Goal: Find specific page/section: Find specific page/section

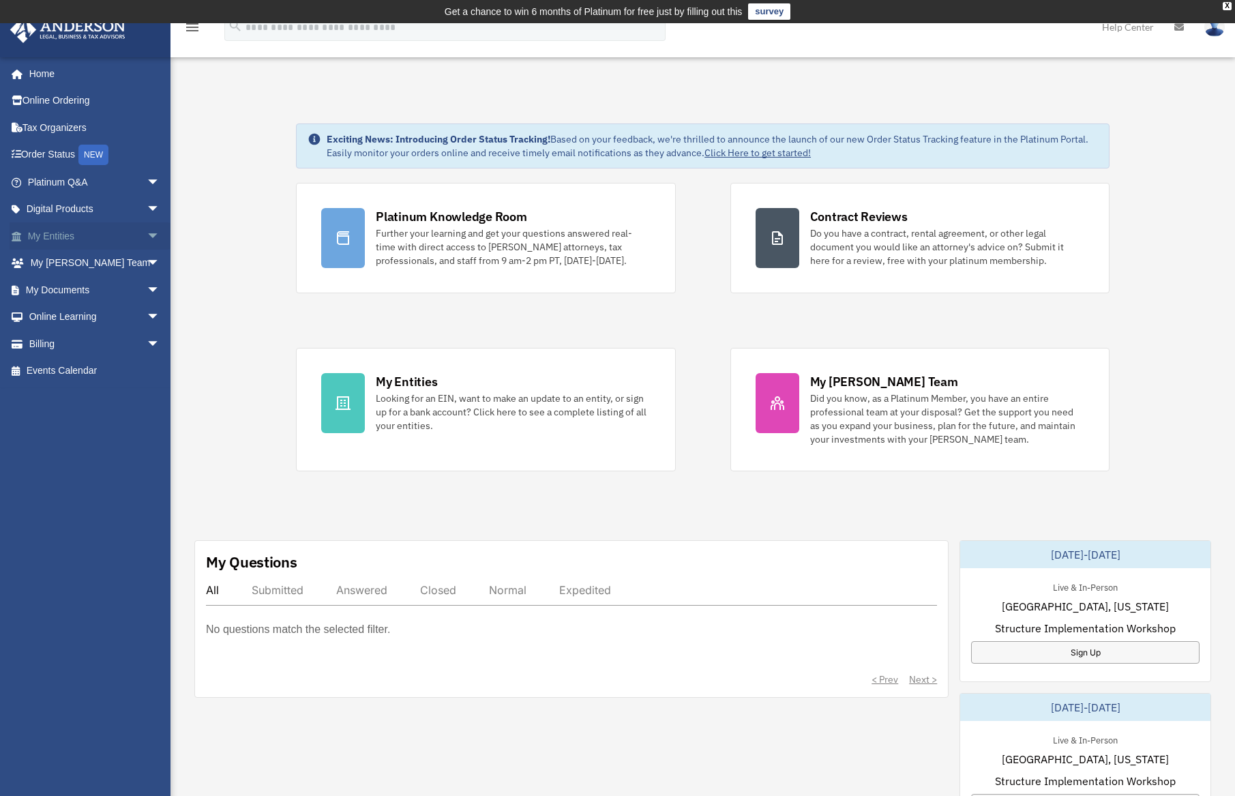
click at [67, 231] on link "My Entities arrow_drop_down" at bounding box center [95, 235] width 171 height 27
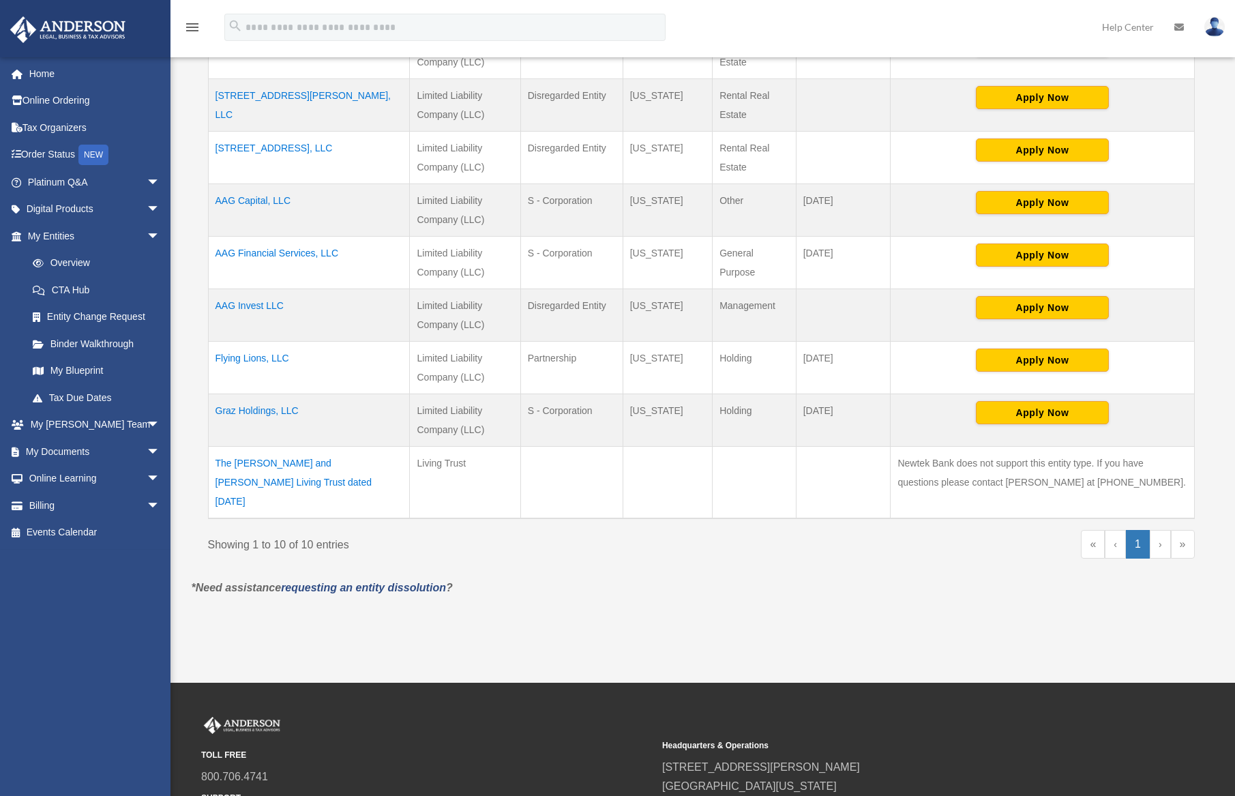
scroll to position [436, 0]
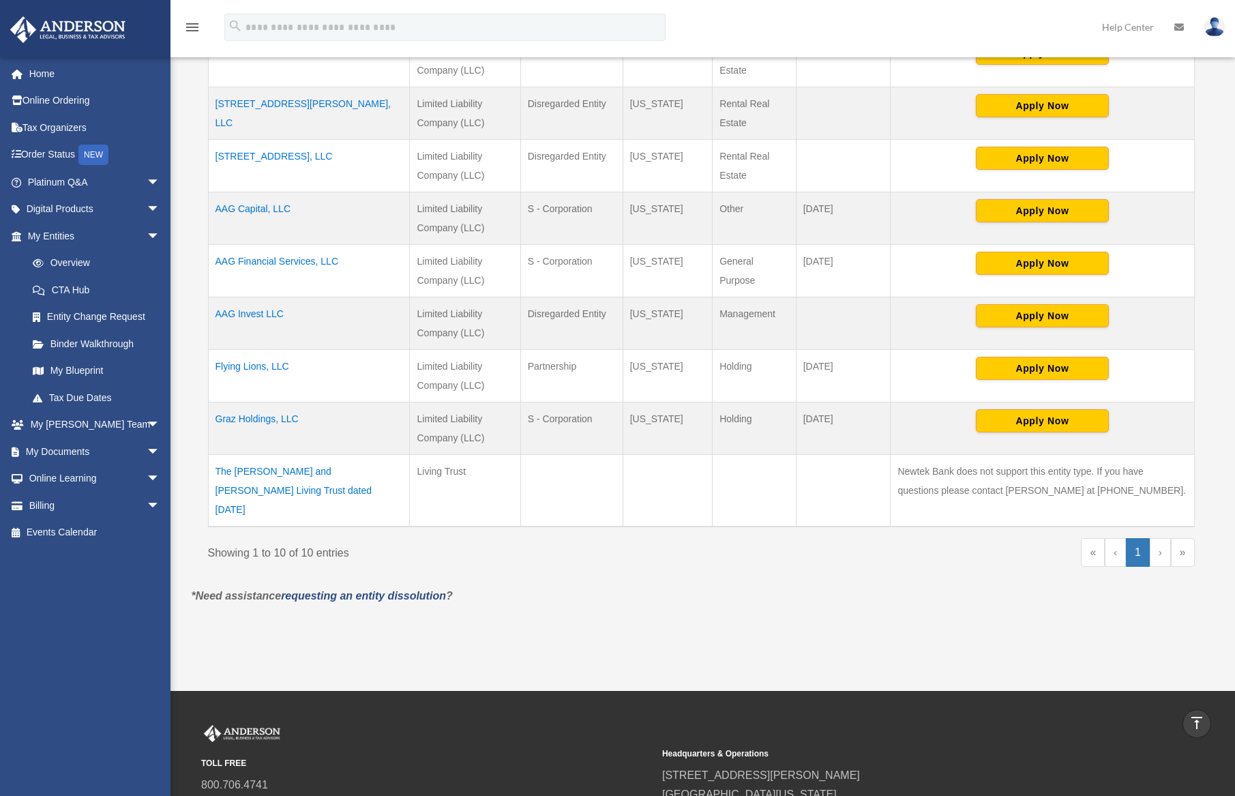
click at [258, 419] on td "Graz Holdings, LLC" at bounding box center [309, 428] width 202 height 53
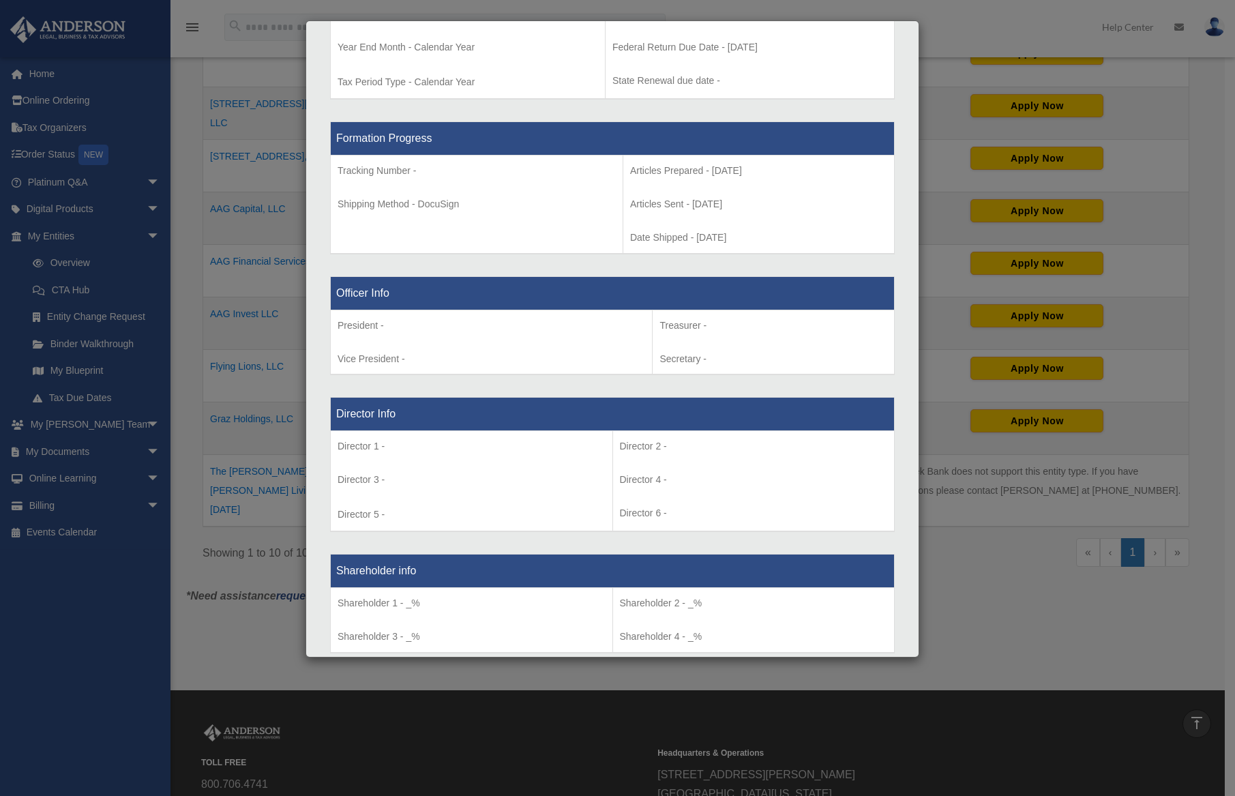
scroll to position [0, 0]
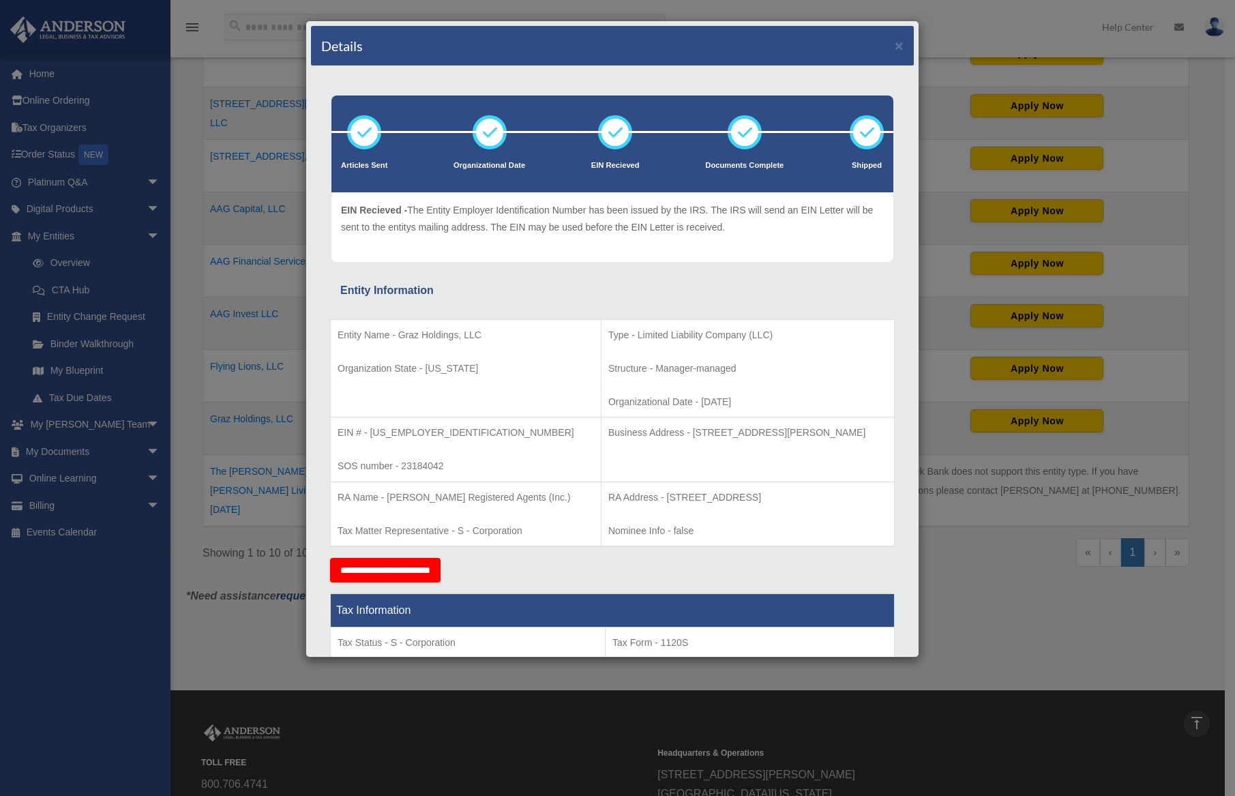
click at [895, 47] on div "Details ×" at bounding box center [612, 46] width 603 height 40
click at [895, 48] on button "×" at bounding box center [899, 45] width 9 height 14
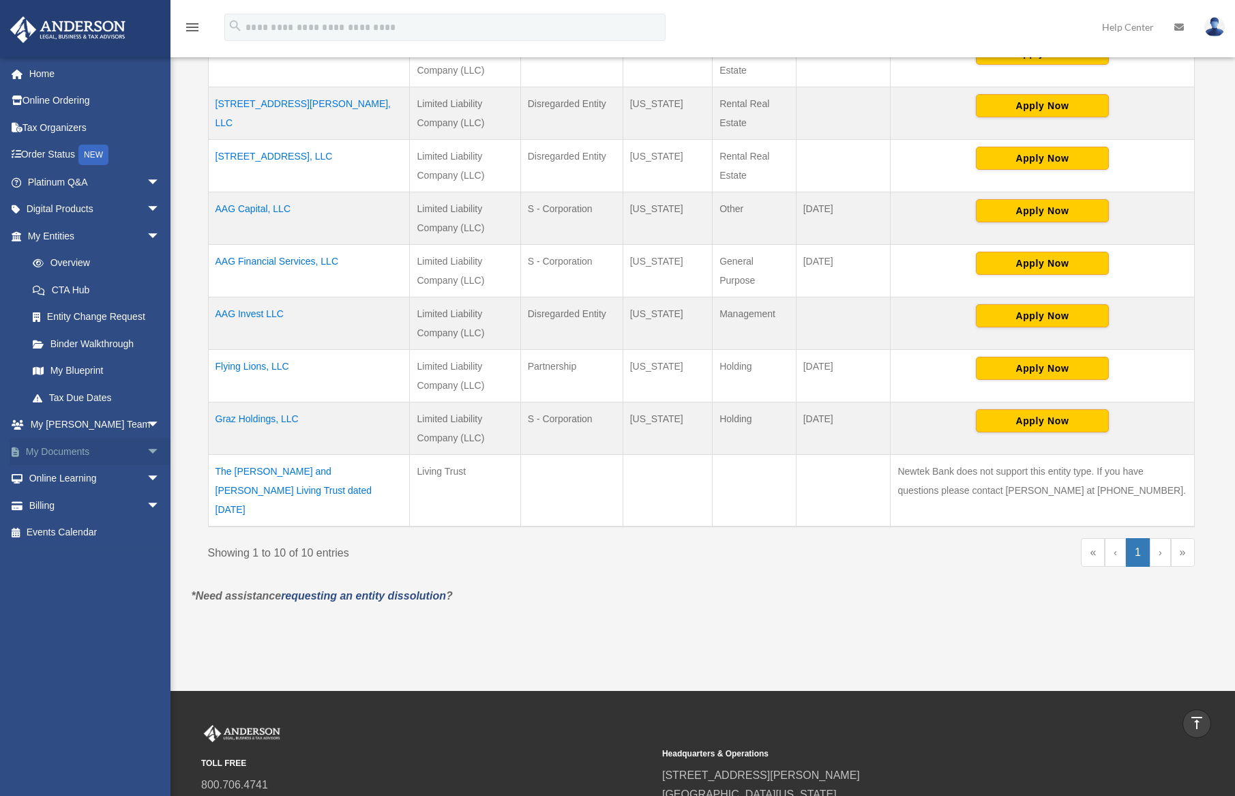
click at [128, 451] on link "My Documents arrow_drop_down" at bounding box center [95, 451] width 171 height 27
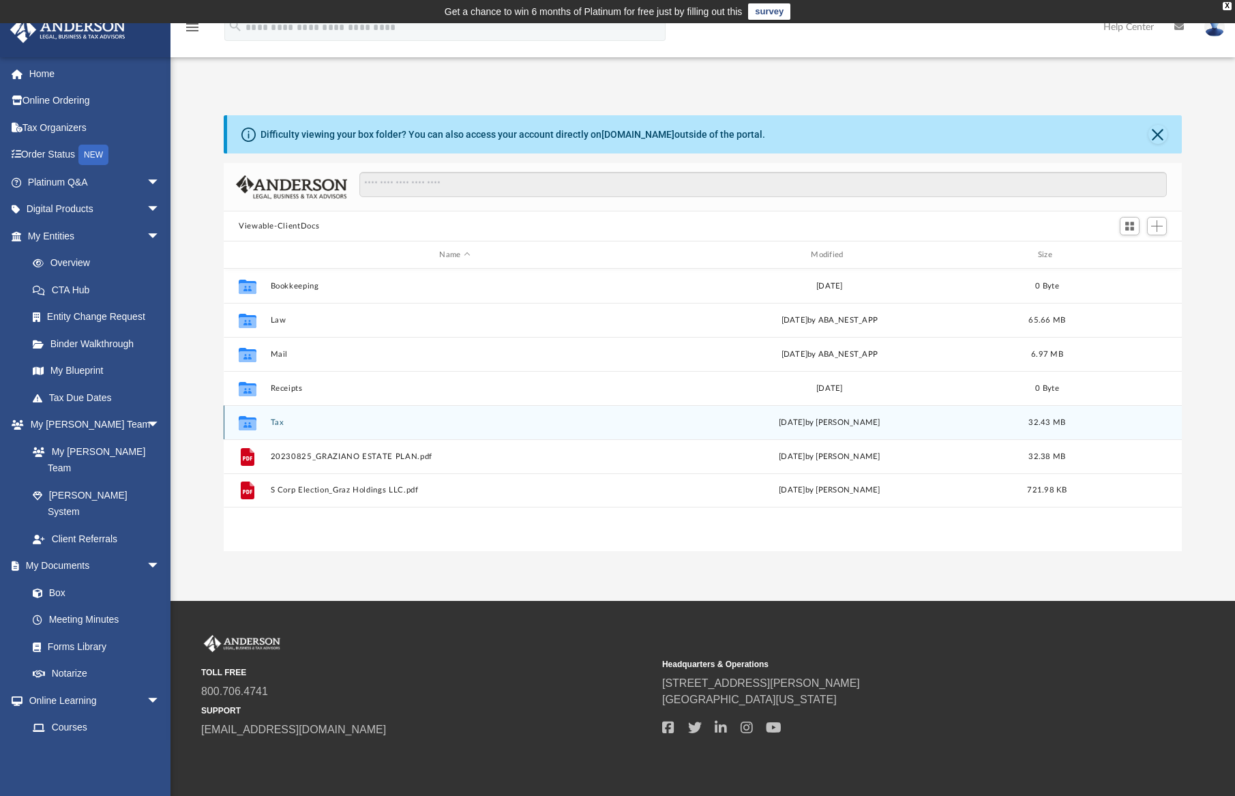
scroll to position [300, 948]
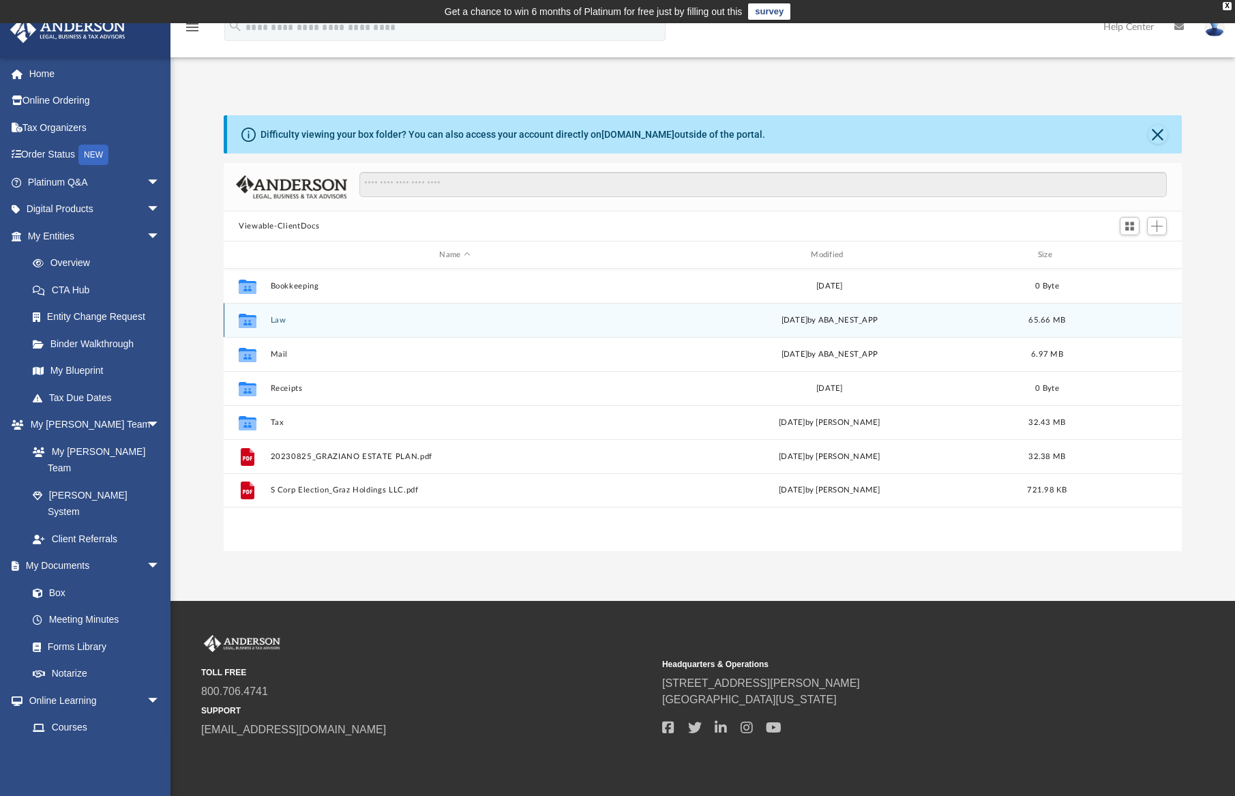
click at [276, 320] on button "Law" at bounding box center [455, 320] width 369 height 9
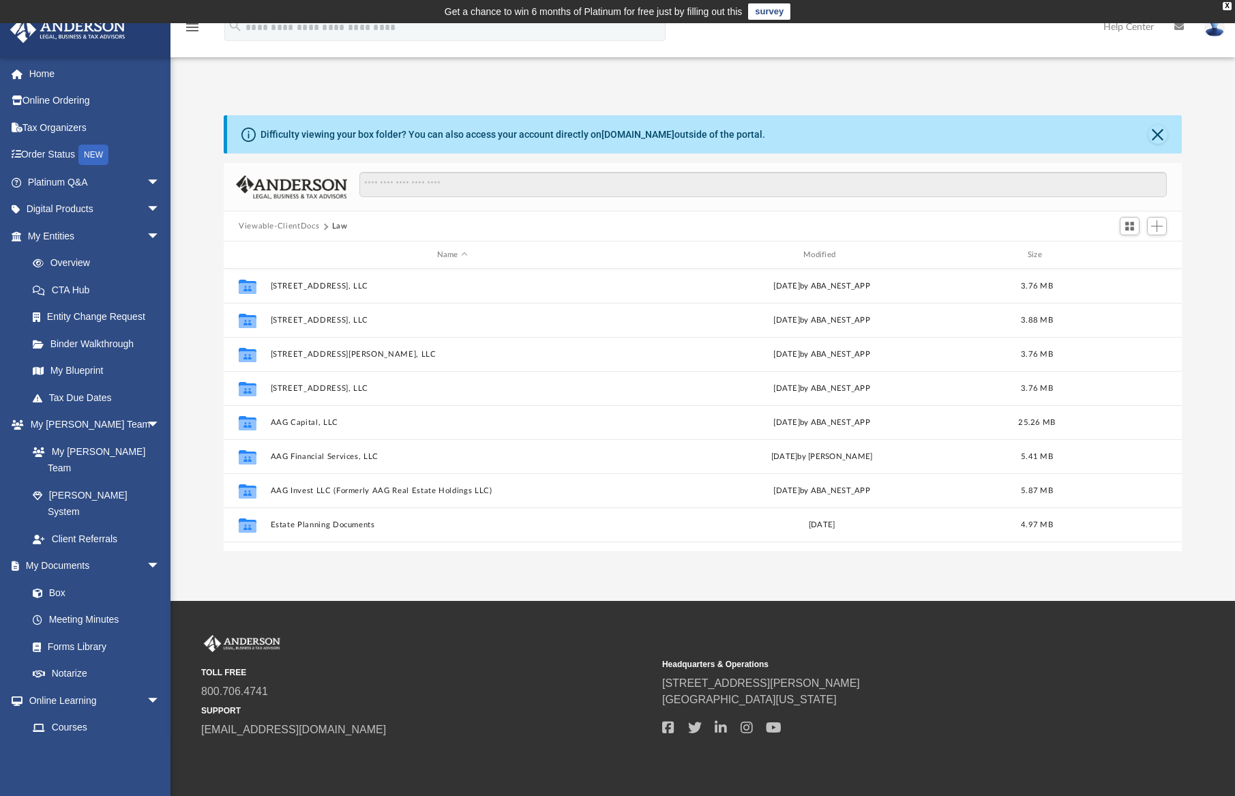
scroll to position [93, 0]
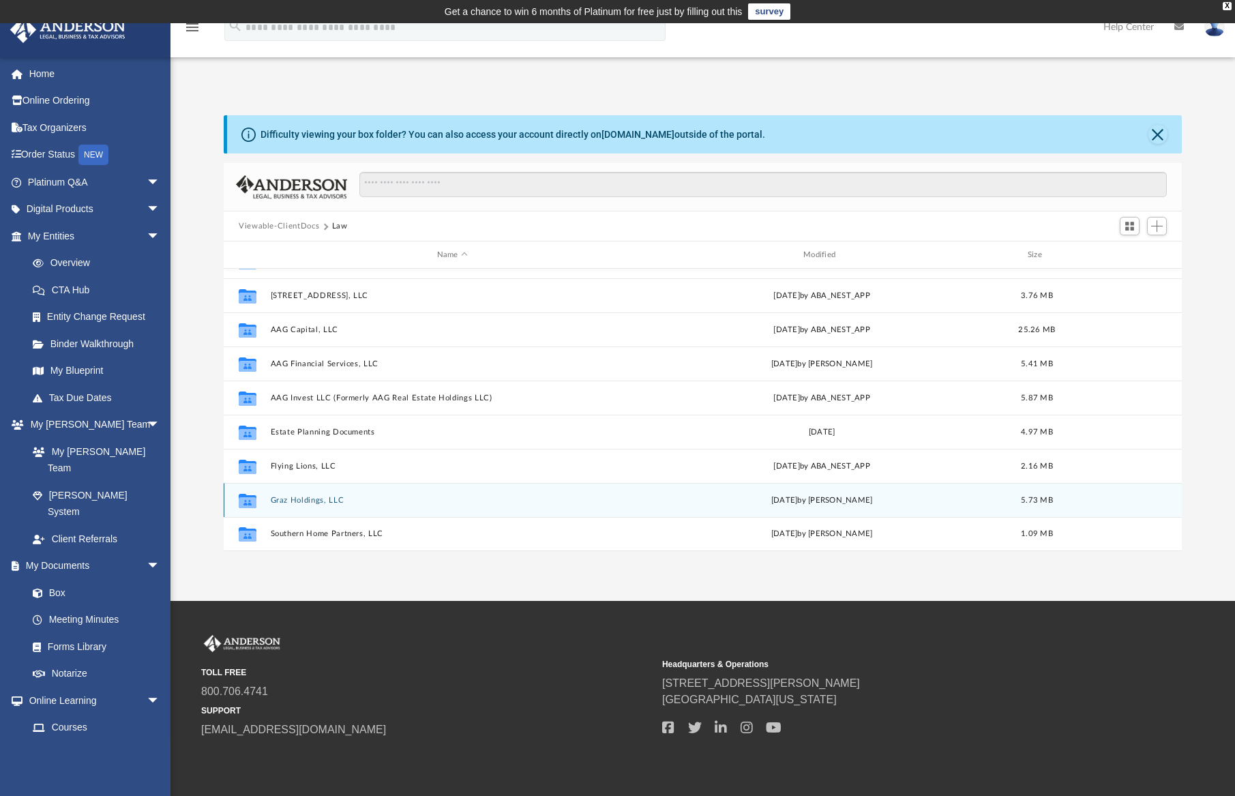
click at [312, 498] on button "Graz Holdings, LLC" at bounding box center [453, 500] width 364 height 9
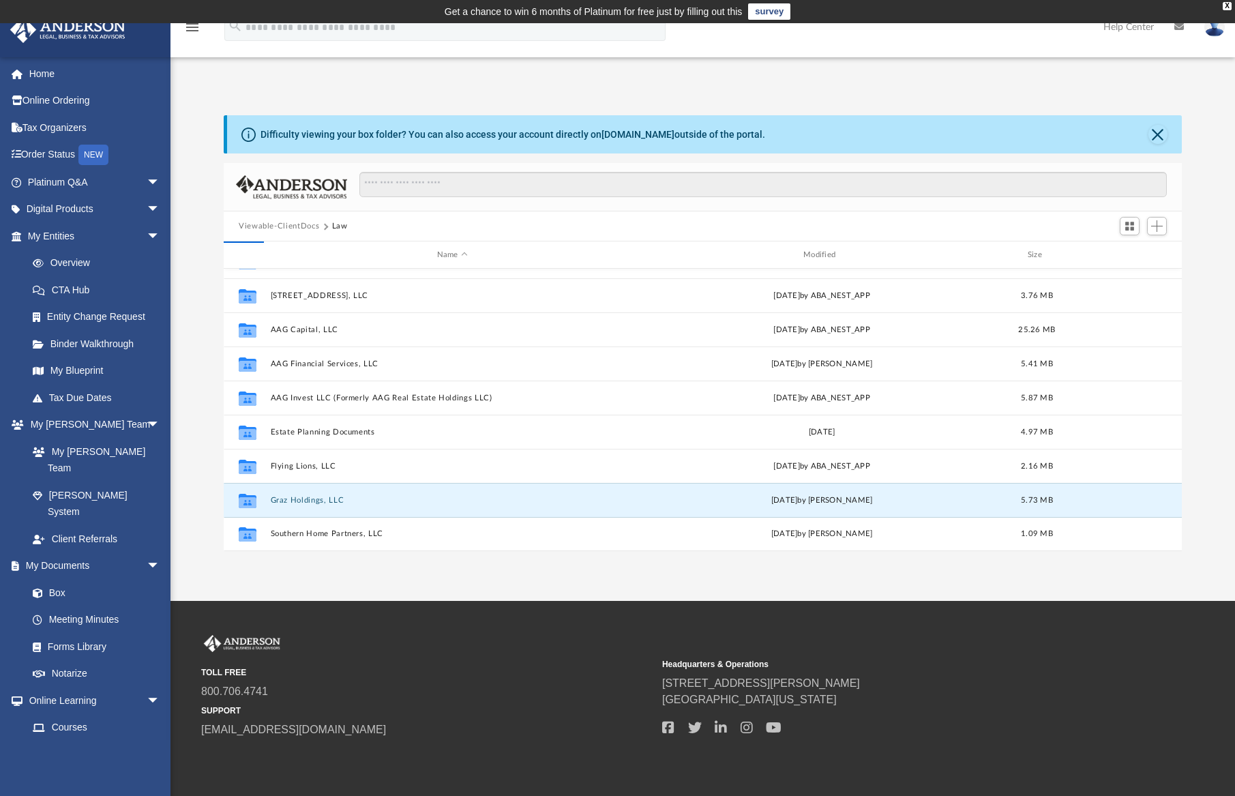
scroll to position [0, 0]
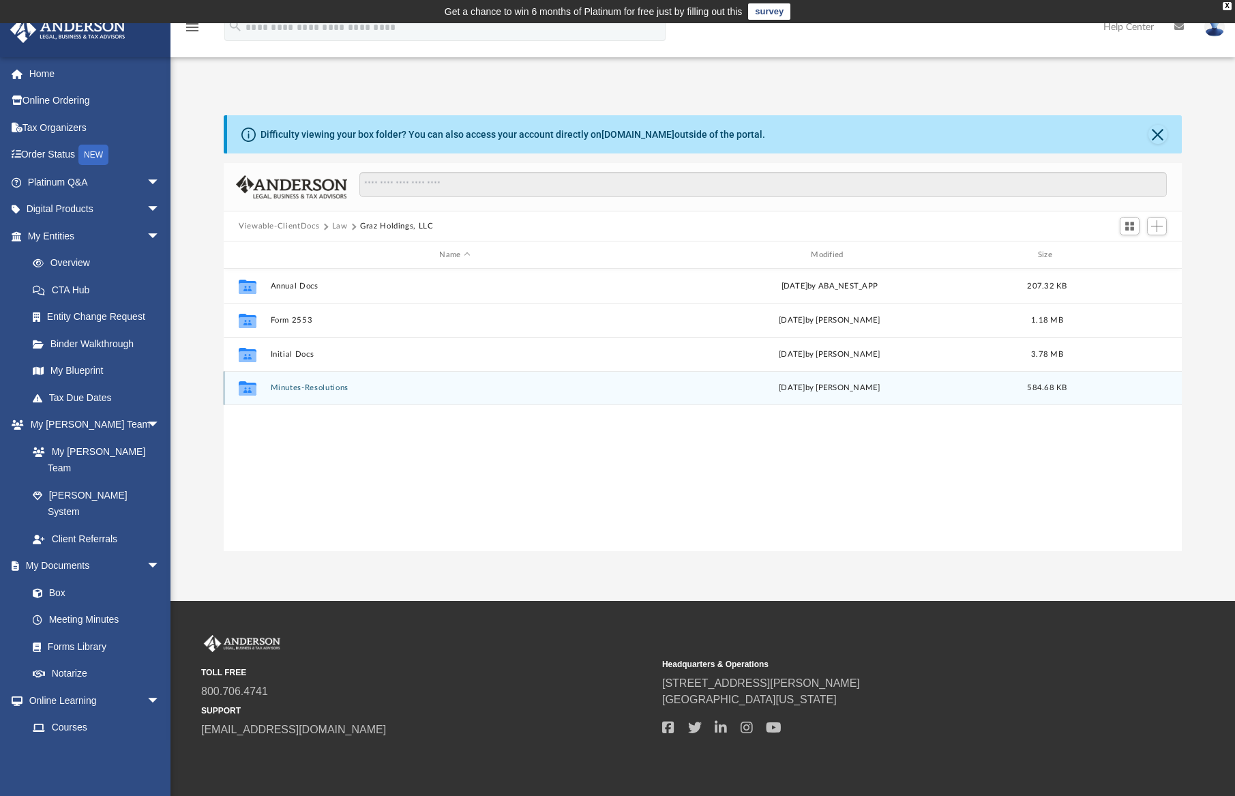
click at [293, 389] on button "Minutes-Resolutions" at bounding box center [455, 387] width 369 height 9
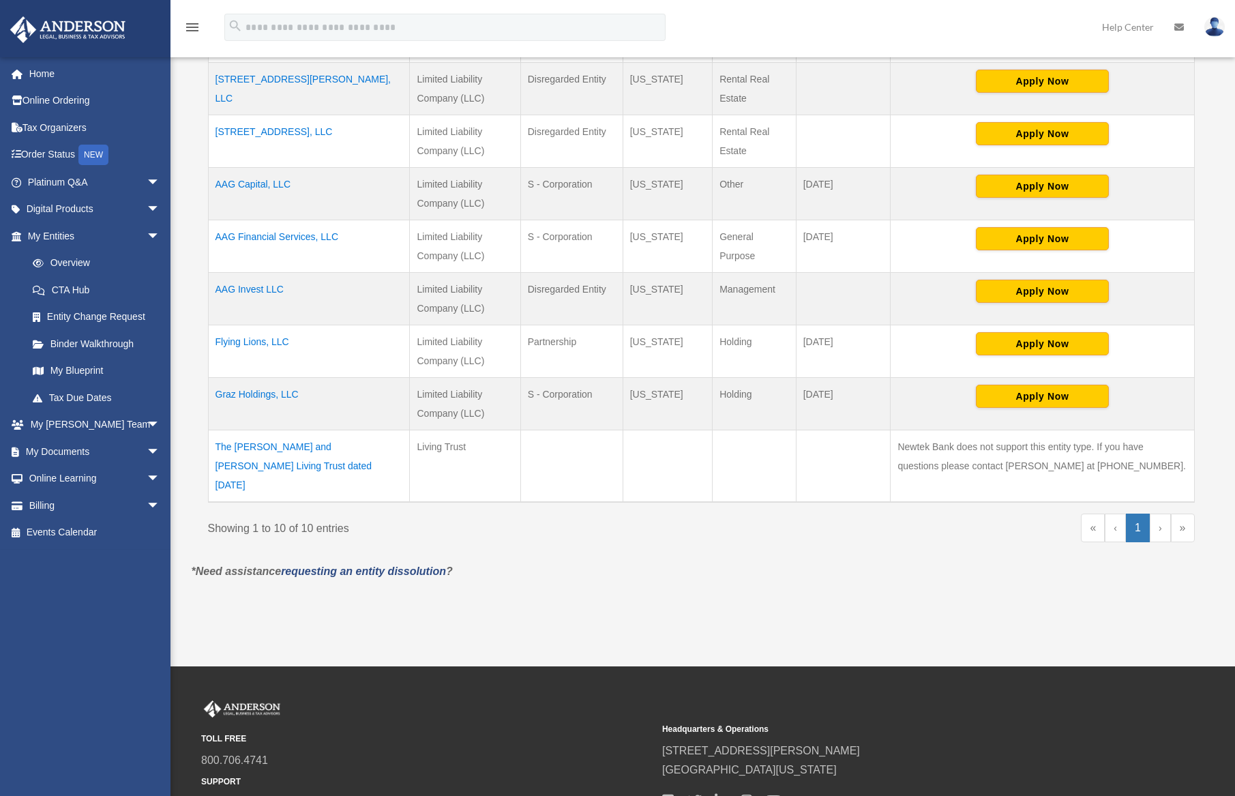
scroll to position [460, 0]
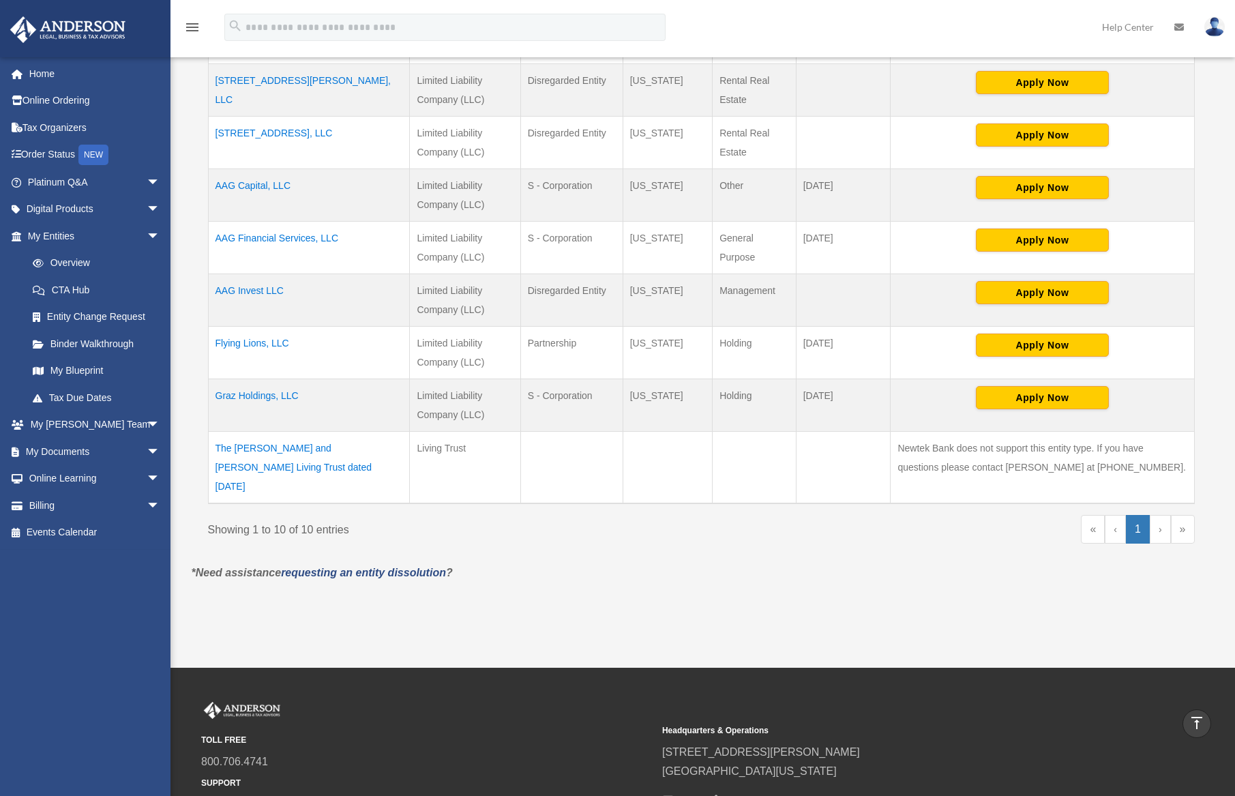
click at [262, 394] on td "Graz Holdings, LLC" at bounding box center [309, 405] width 202 height 53
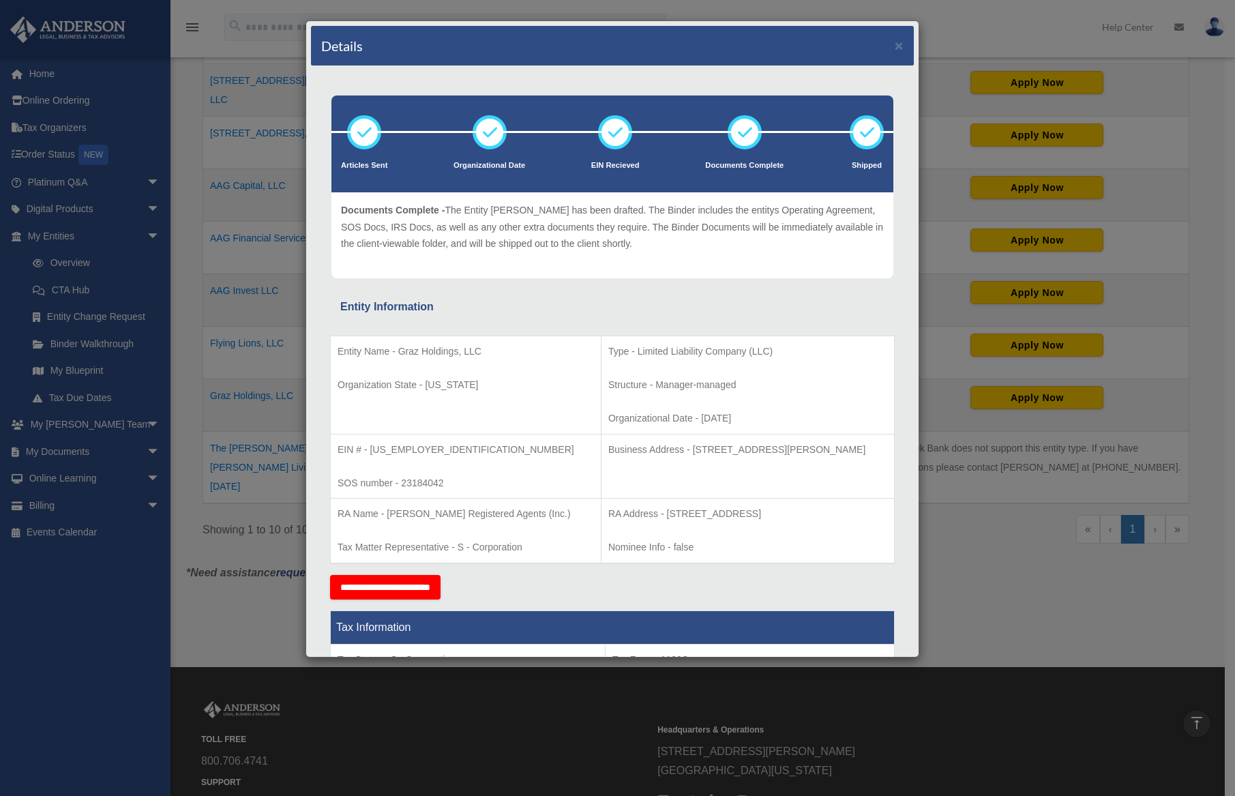
drag, startPoint x: 893, startPoint y: 42, endPoint x: 880, endPoint y: 47, distance: 13.4
click at [893, 42] on div "Details ×" at bounding box center [612, 46] width 603 height 40
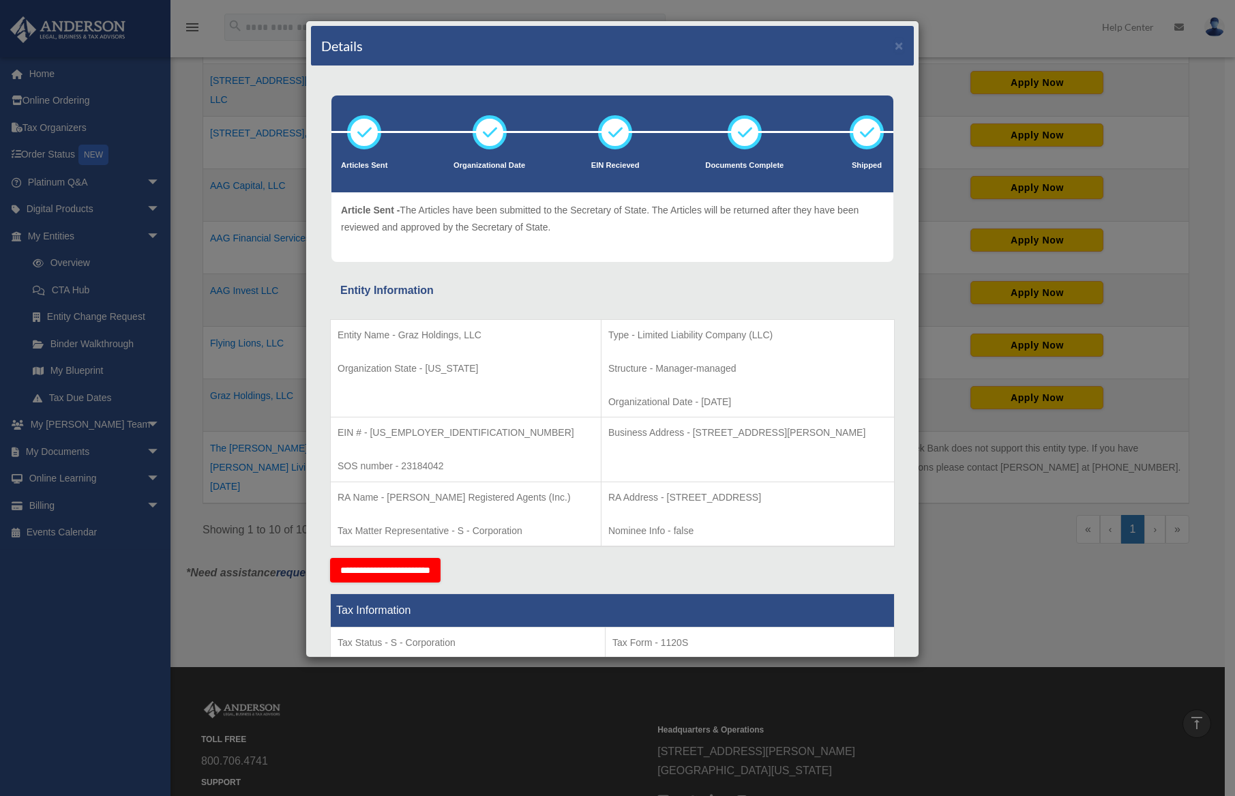
click at [894, 49] on div "Details ×" at bounding box center [612, 46] width 603 height 40
click at [895, 46] on button "×" at bounding box center [899, 45] width 9 height 14
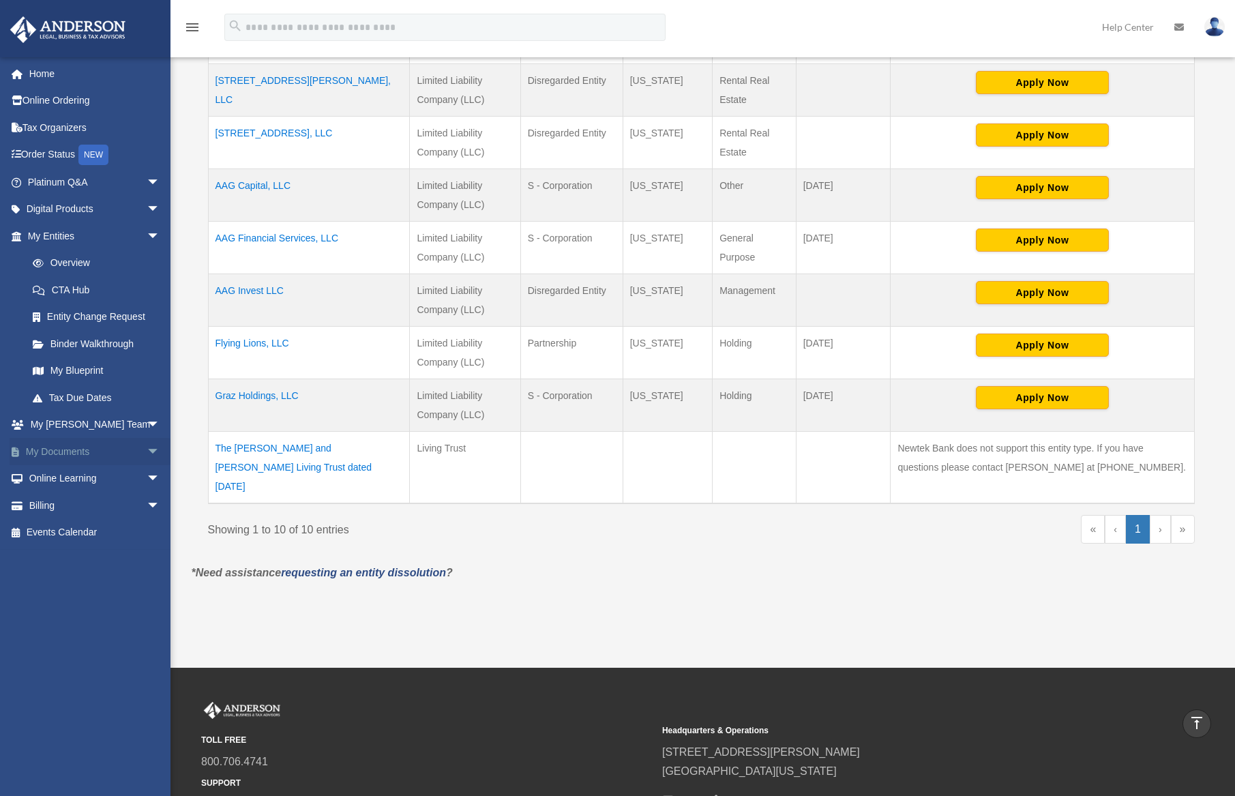
click at [147, 445] on span "arrow_drop_down" at bounding box center [160, 452] width 27 height 28
click at [73, 454] on link "My Documents arrow_drop_up" at bounding box center [95, 451] width 171 height 27
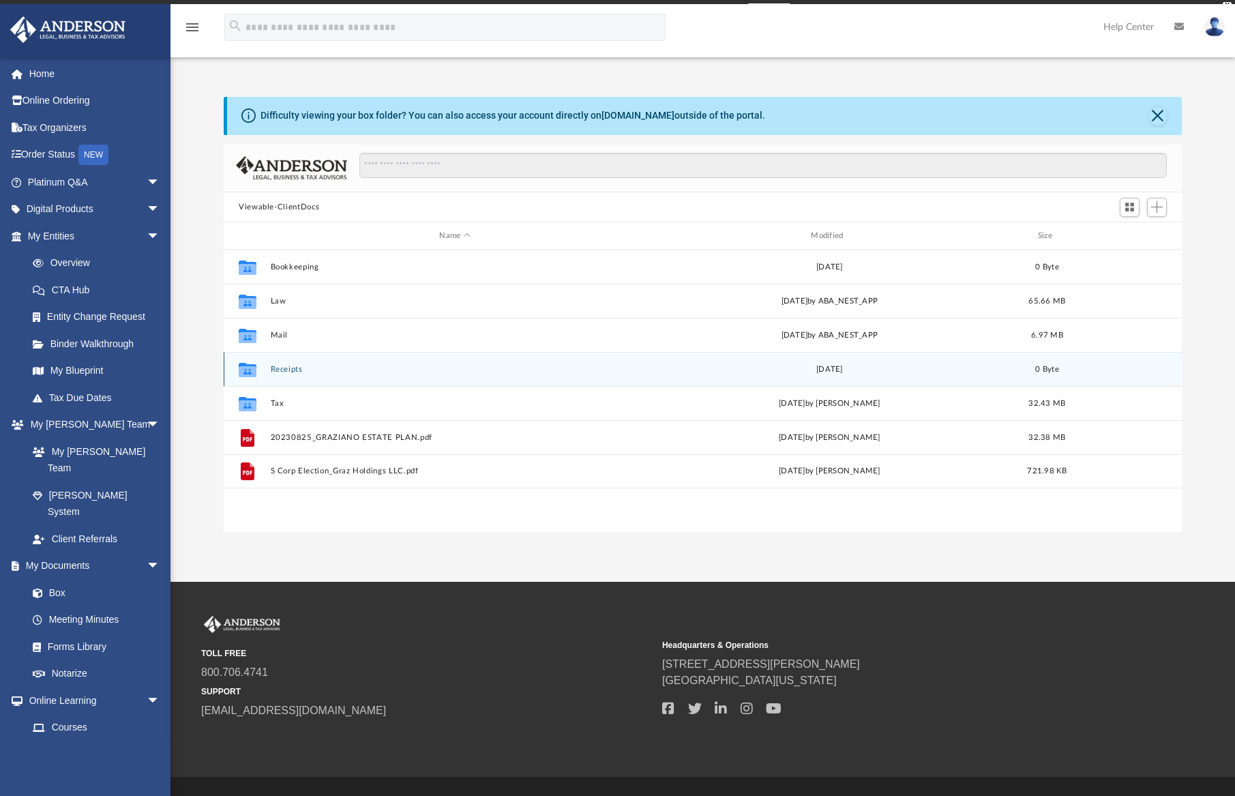
scroll to position [300, 948]
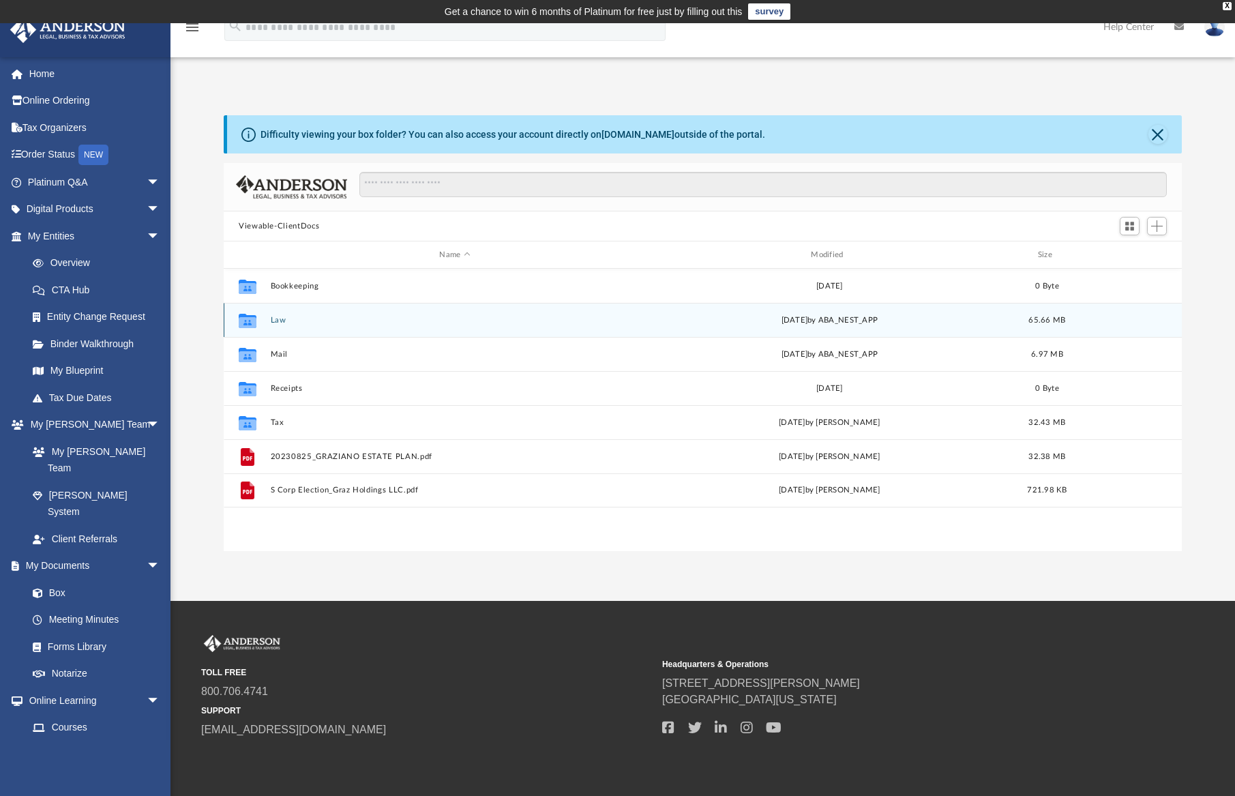
click at [265, 320] on div "Collaborated Folder Law [DATE] by ABA_NEST_APP 65.66 MB" at bounding box center [703, 320] width 958 height 34
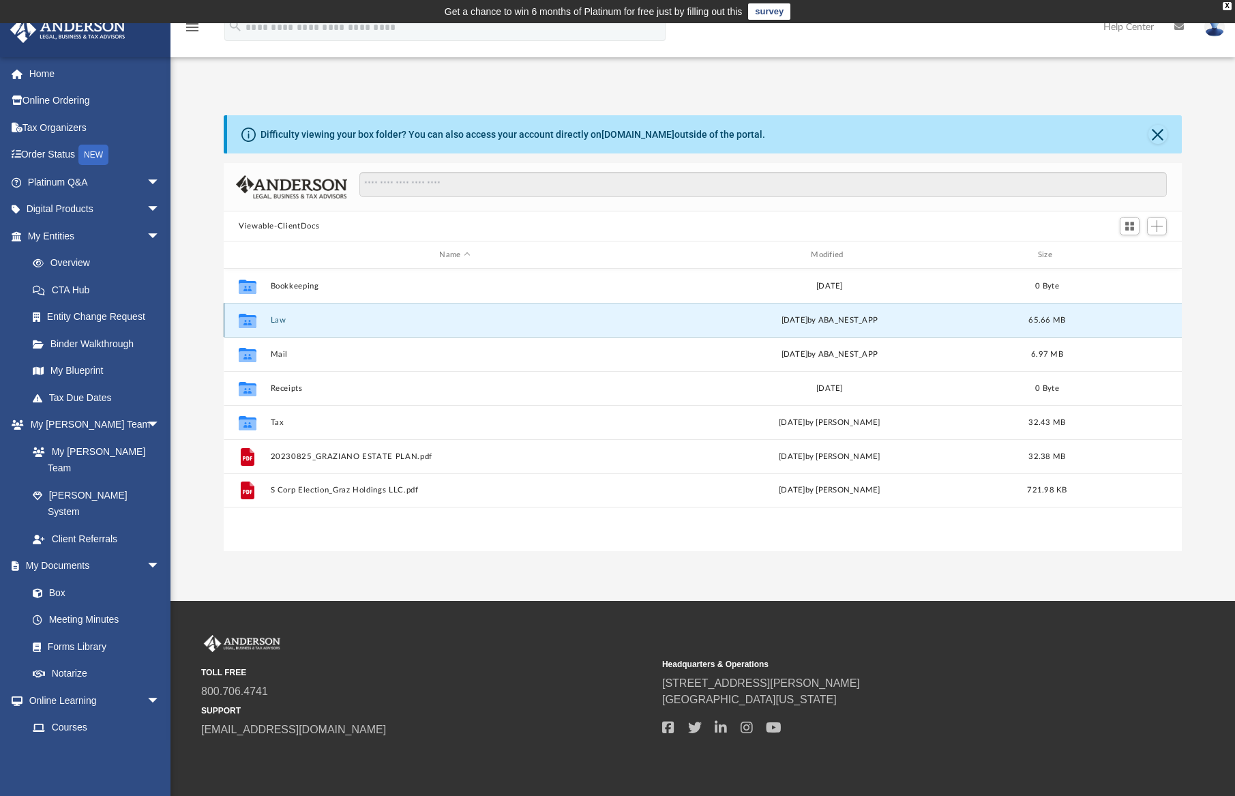
click at [273, 320] on button "Law" at bounding box center [455, 320] width 369 height 9
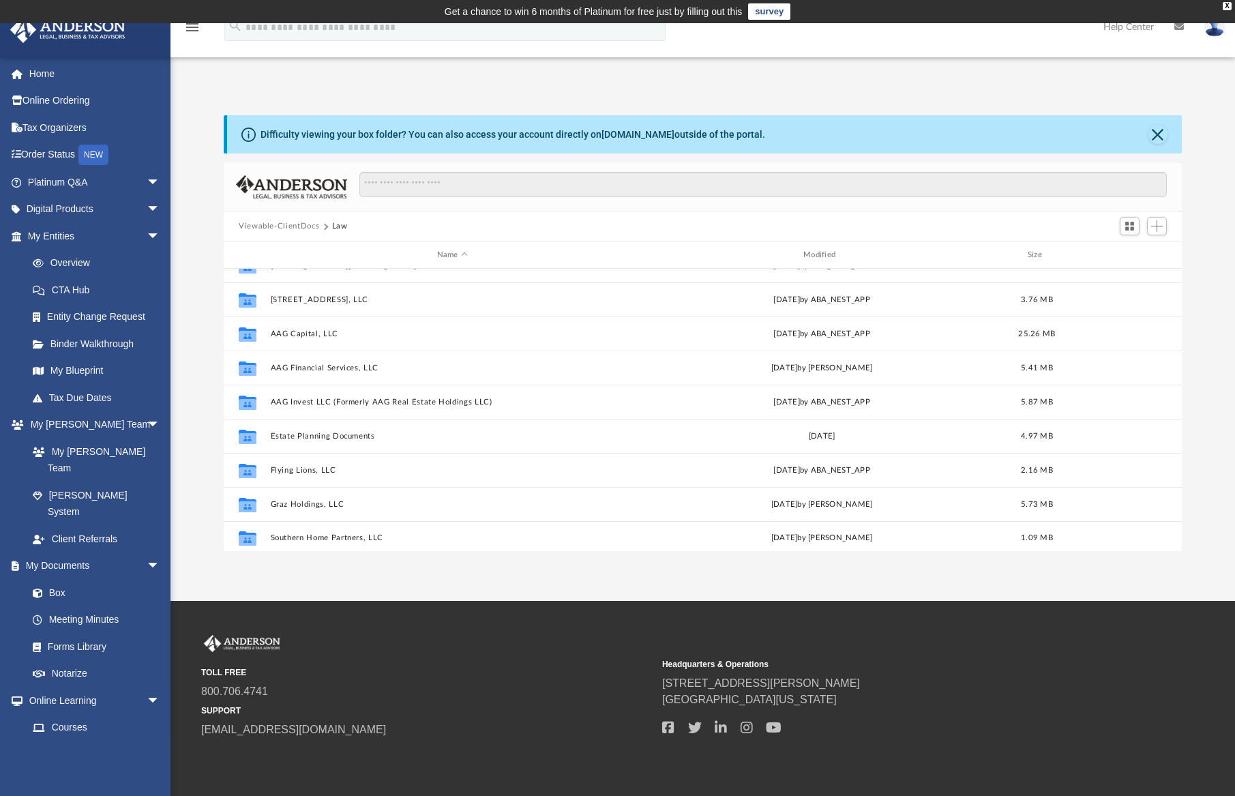
scroll to position [93, 0]
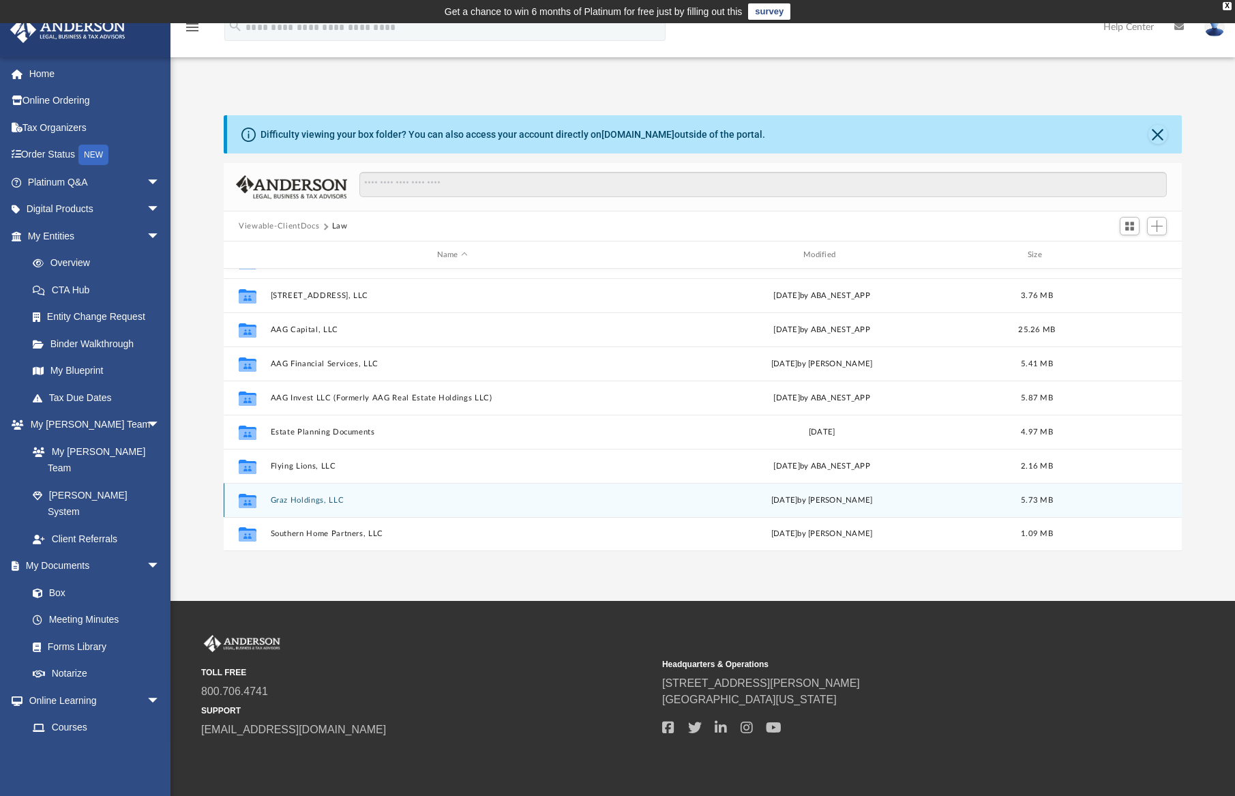
click at [323, 503] on button "Graz Holdings, LLC" at bounding box center [453, 500] width 364 height 9
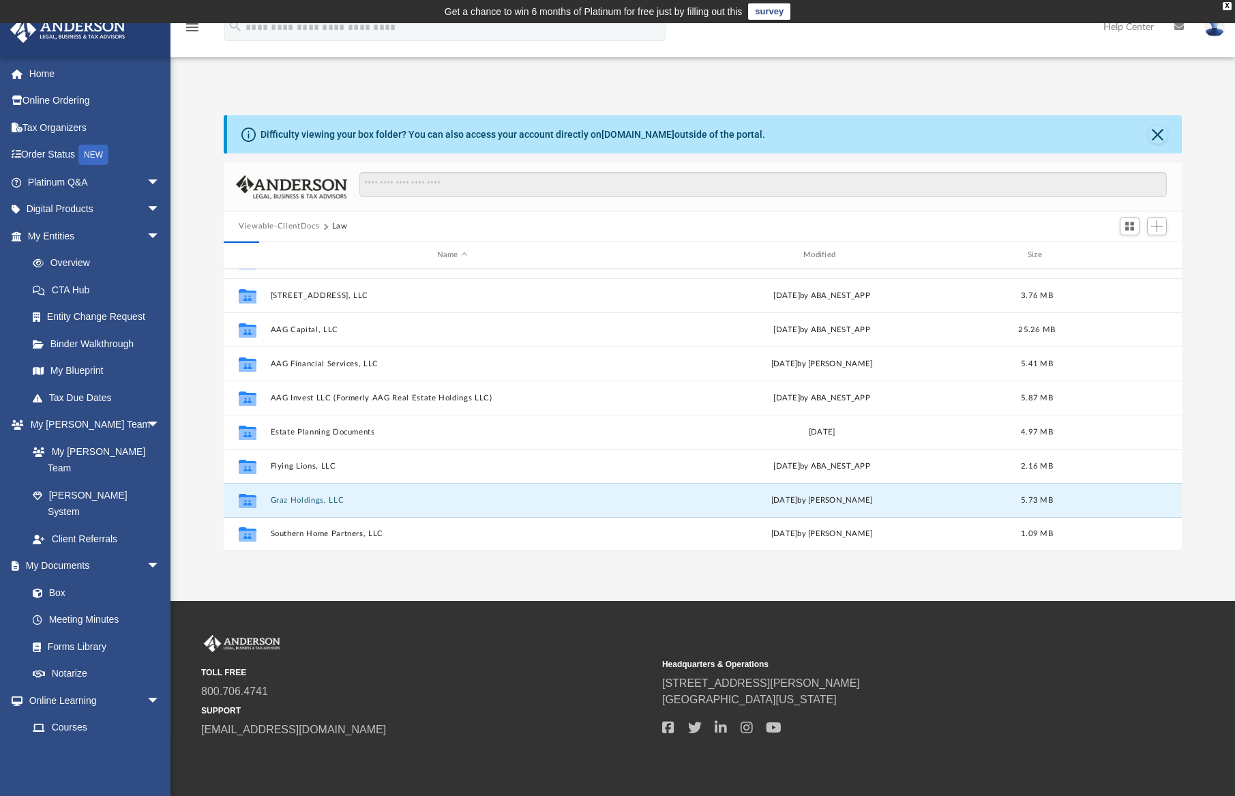
scroll to position [0, 0]
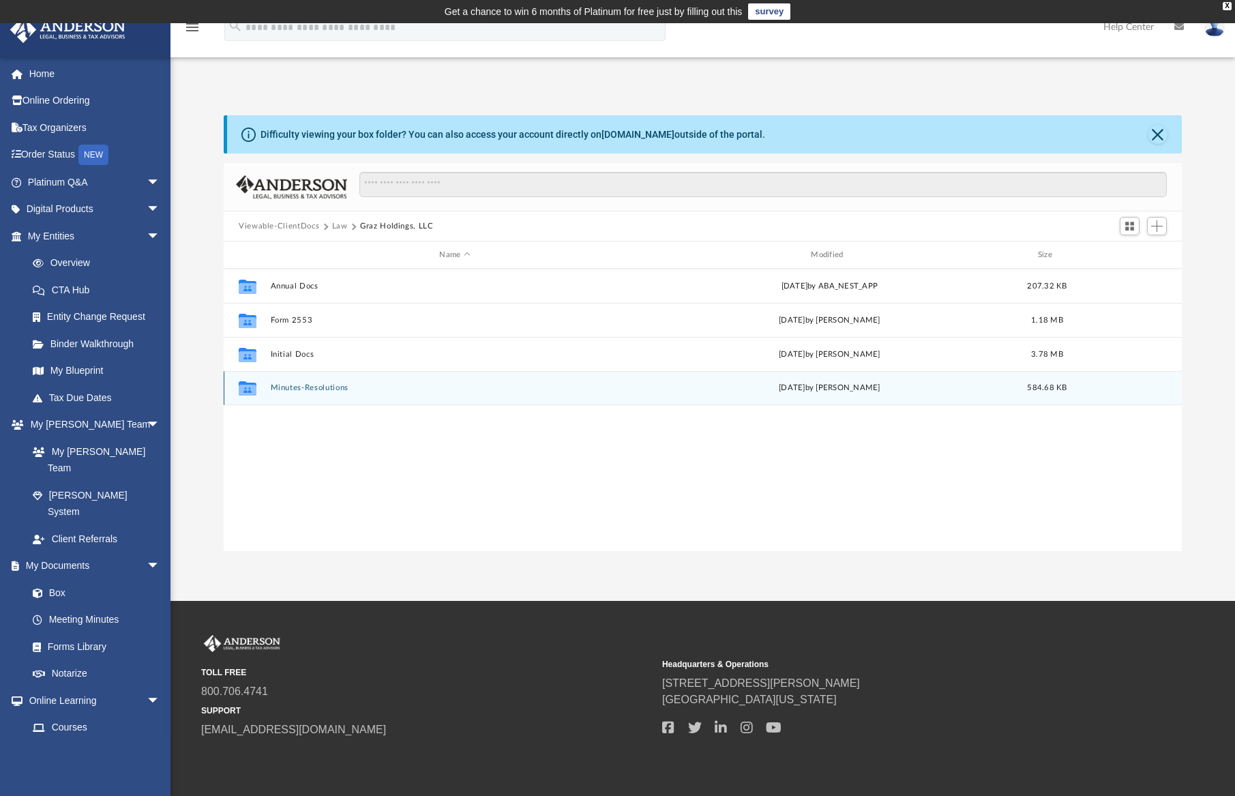
click at [298, 383] on div "Collaborated Folder Minutes-Resolutions [DATE] by [PERSON_NAME] 584.68 KB" at bounding box center [703, 388] width 958 height 34
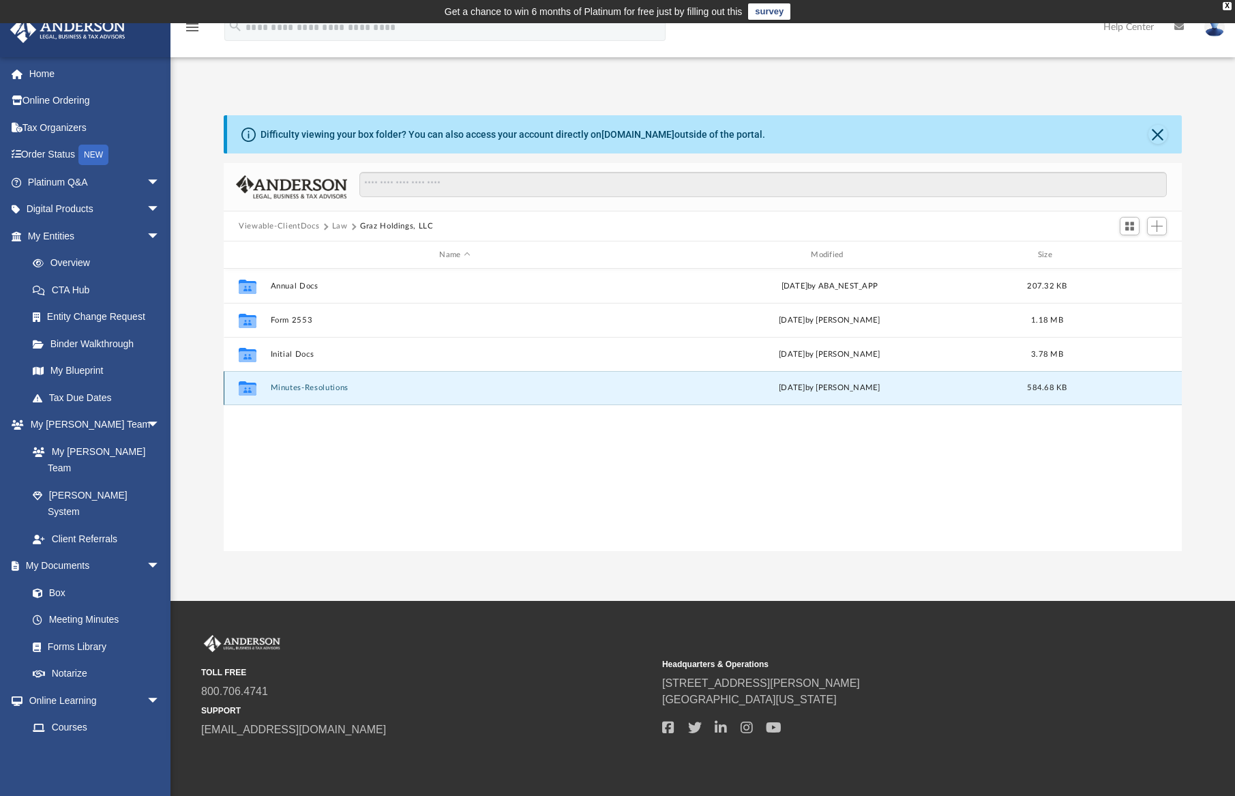
click at [316, 387] on button "Minutes-Resolutions" at bounding box center [455, 387] width 369 height 9
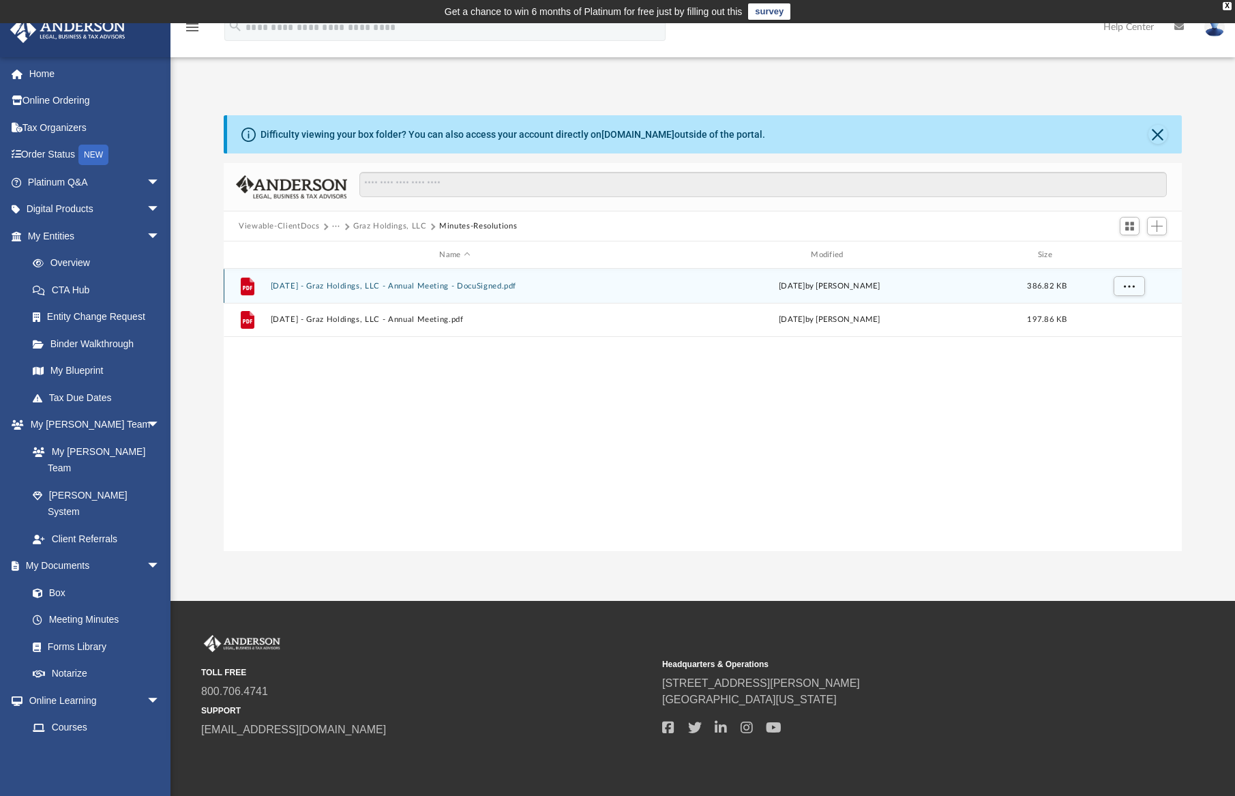
click at [406, 286] on button "[DATE] - Graz Holdings, LLC - Annual Meeting - DocuSigned.pdf" at bounding box center [455, 286] width 369 height 9
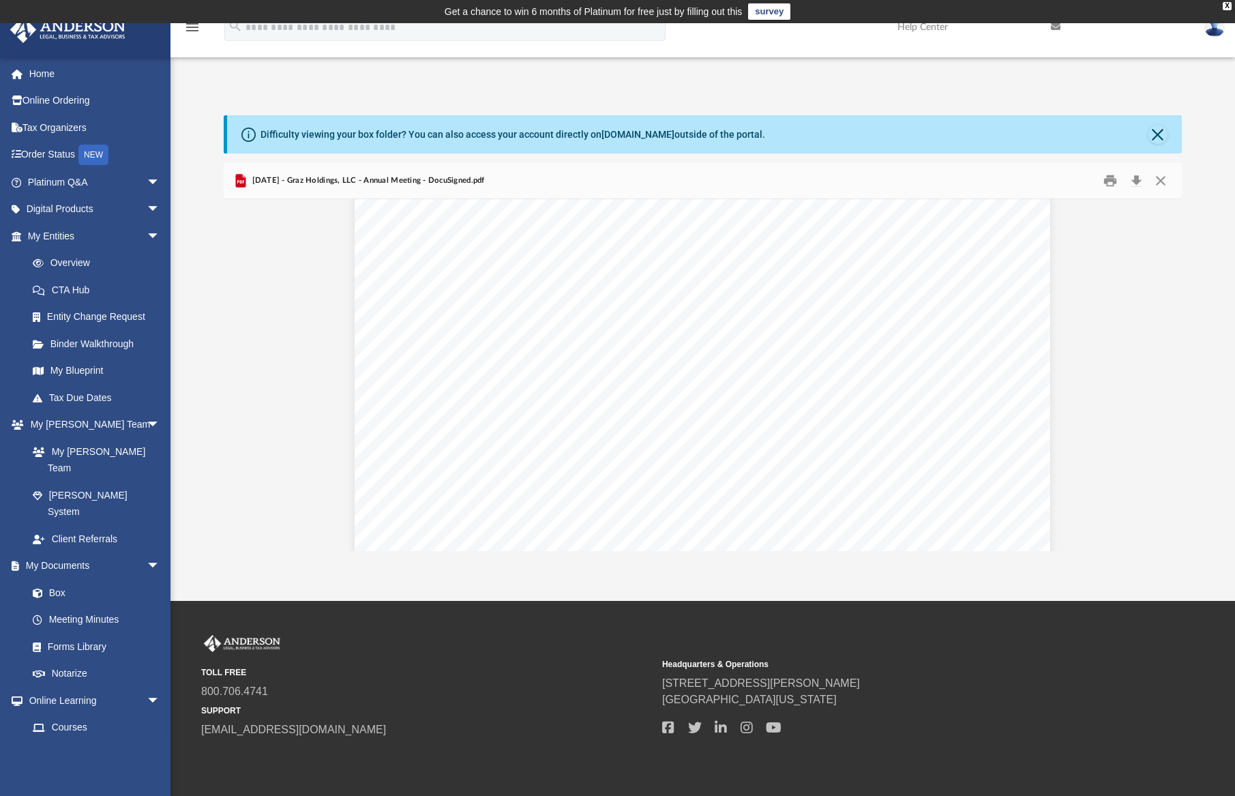
scroll to position [6522, 0]
